Goal: Task Accomplishment & Management: Use online tool/utility

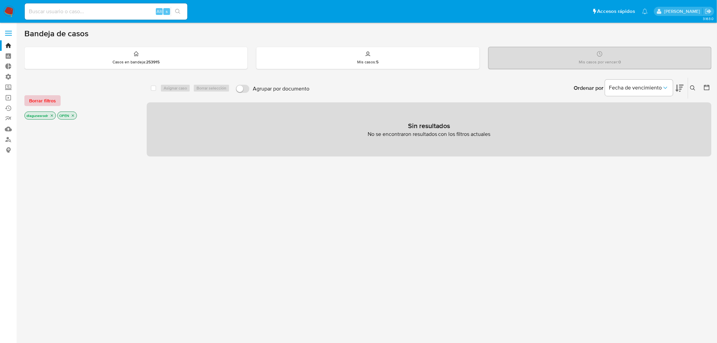
click at [46, 104] on span "Borrar filtros" at bounding box center [42, 100] width 27 height 9
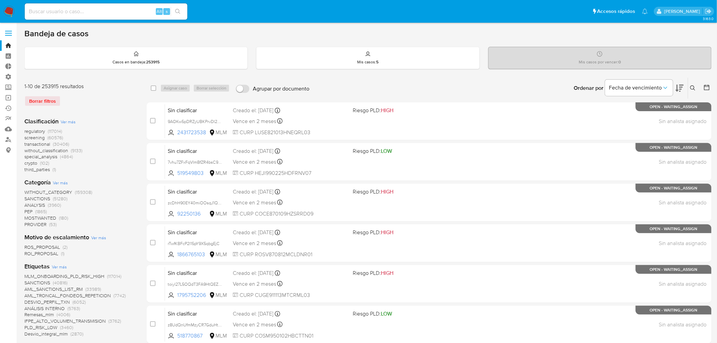
click at [692, 87] on icon at bounding box center [692, 87] width 5 height 5
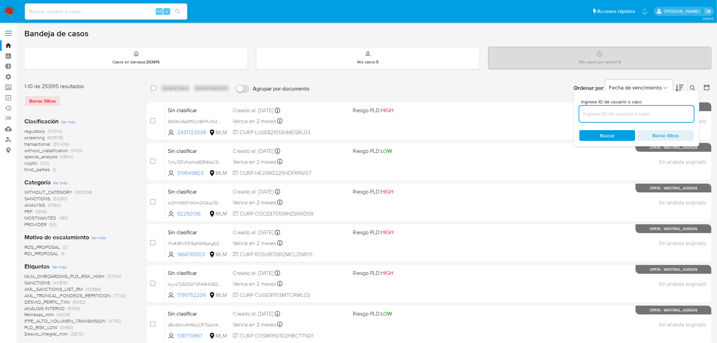
click at [617, 110] on input at bounding box center [637, 113] width 115 height 9
type input "7AOG53DFyN2II9DHysUjzNpe"
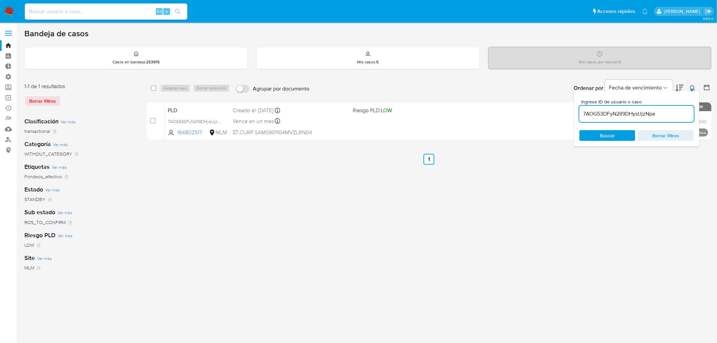
click at [695, 87] on icon at bounding box center [692, 87] width 5 height 5
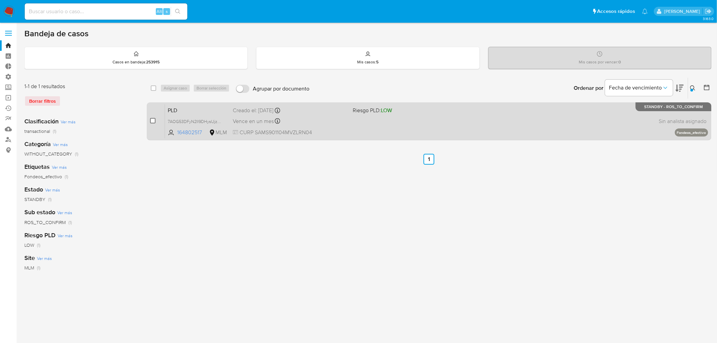
click at [153, 120] on input "checkbox" at bounding box center [152, 120] width 5 height 5
checkbox input "true"
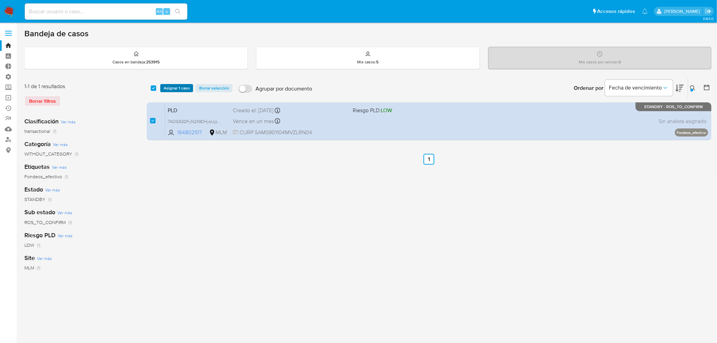
click at [183, 86] on span "Asignar 1 caso" at bounding box center [177, 88] width 26 height 7
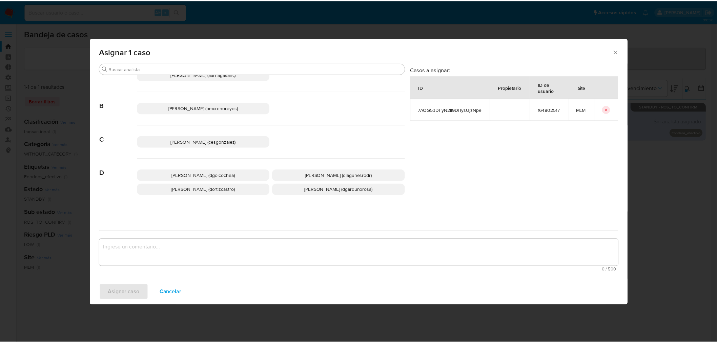
scroll to position [75, 0]
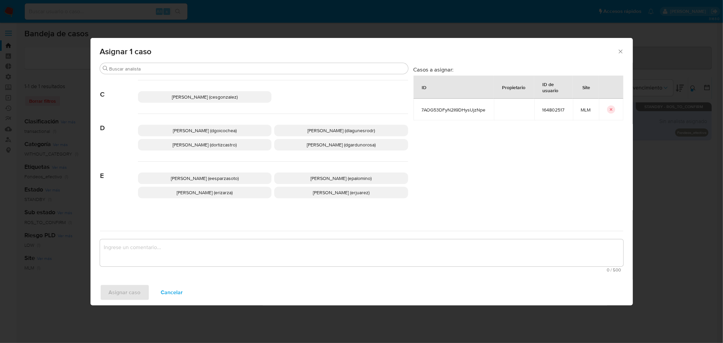
click at [320, 127] on span "Daniela Rosa Lagunes (dlagunesrodr)" at bounding box center [340, 130] width 67 height 7
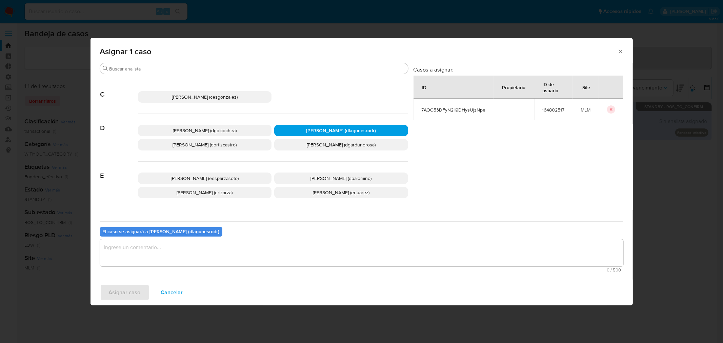
click at [191, 238] on div "El caso se asignará a Daniela Rosa Lagunes (dlagunesrodr) 0 / 500 500 caractere…" at bounding box center [361, 248] width 523 height 54
click at [202, 248] on textarea "assign-modal" at bounding box center [361, 252] width 523 height 27
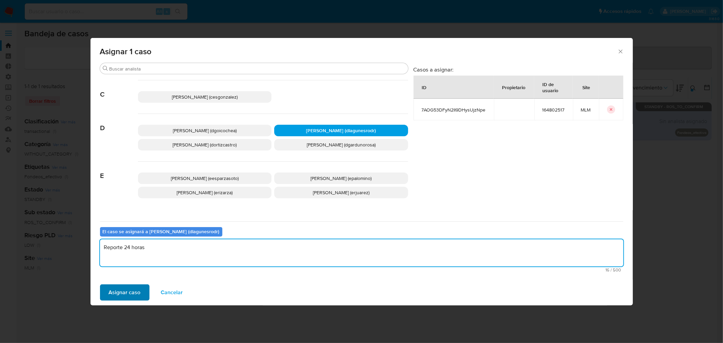
type textarea "Reporte 24 horas"
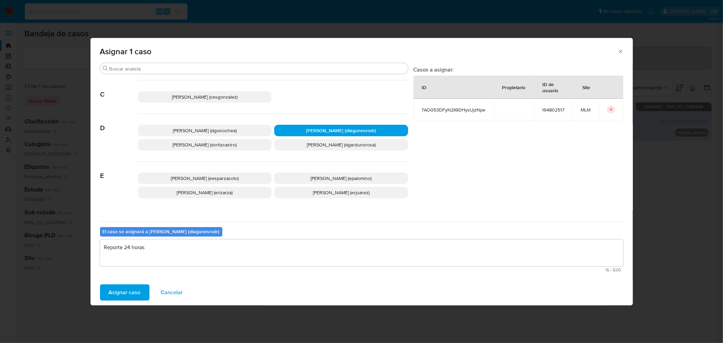
click at [126, 290] on span "Asignar caso" at bounding box center [125, 292] width 32 height 15
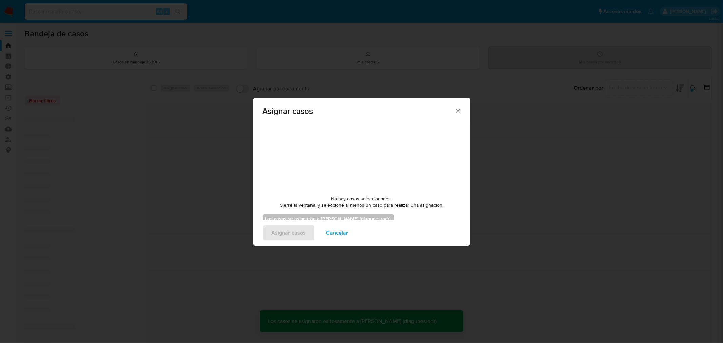
checkbox input "false"
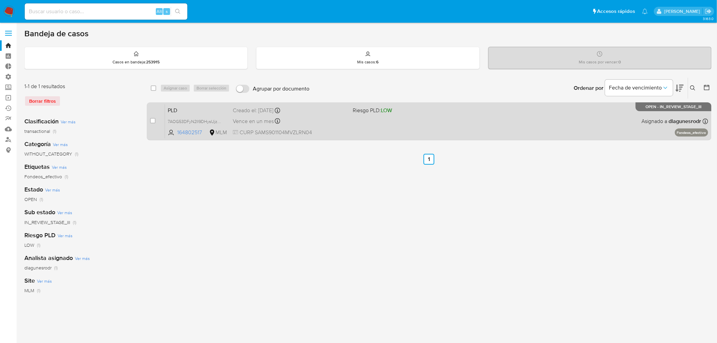
click at [475, 127] on div "PLD 7AOG53DFyN2II9DHysUjzNpe 164802517 MLM Riesgo PLD: LOW Creado el: 12/09/202…" at bounding box center [436, 121] width 543 height 34
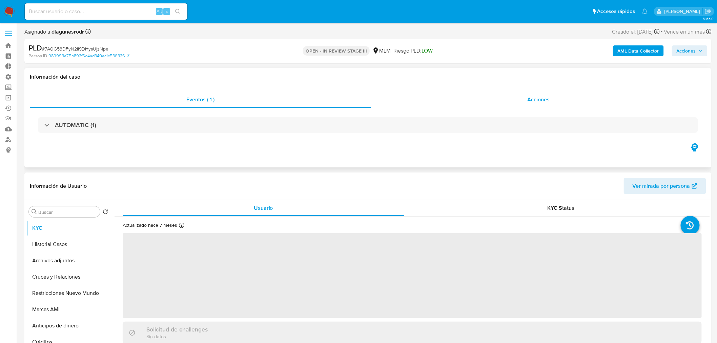
select select "10"
click at [549, 100] on span "Acciones" at bounding box center [538, 100] width 22 height 8
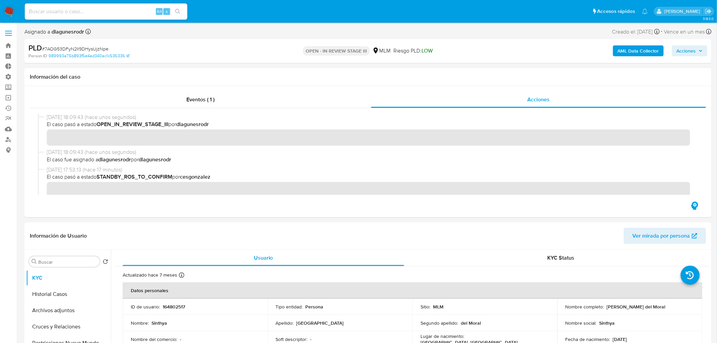
click at [690, 52] on span "Acciones" at bounding box center [686, 50] width 19 height 11
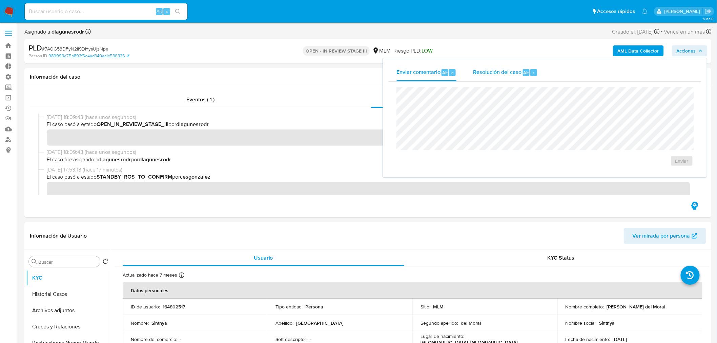
click at [507, 67] on div "Resolución del caso Alt r" at bounding box center [505, 73] width 65 height 18
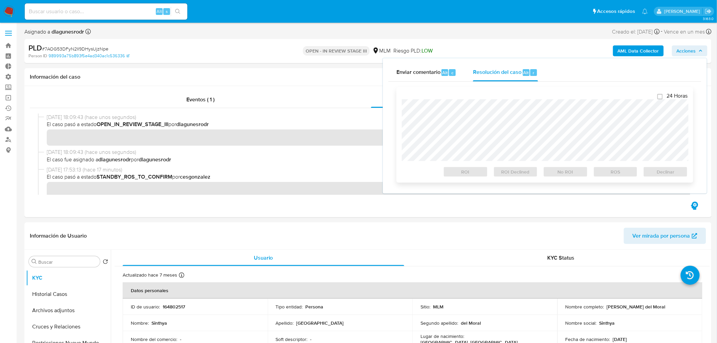
checkbox input "true"
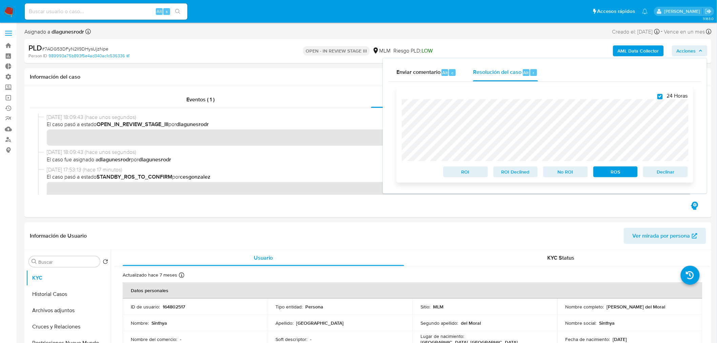
click at [619, 173] on span "ROS" at bounding box center [615, 171] width 35 height 9
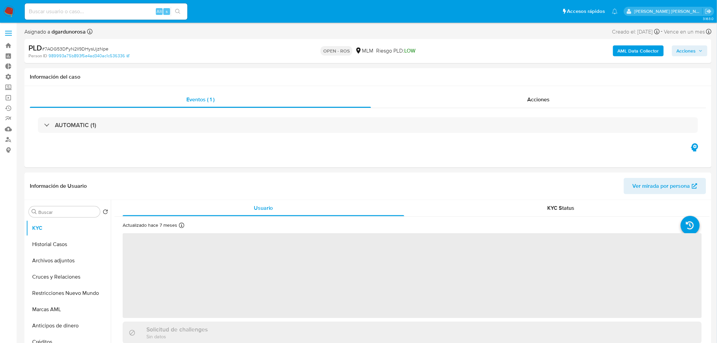
select select "10"
